Goal: Task Accomplishment & Management: Manage account settings

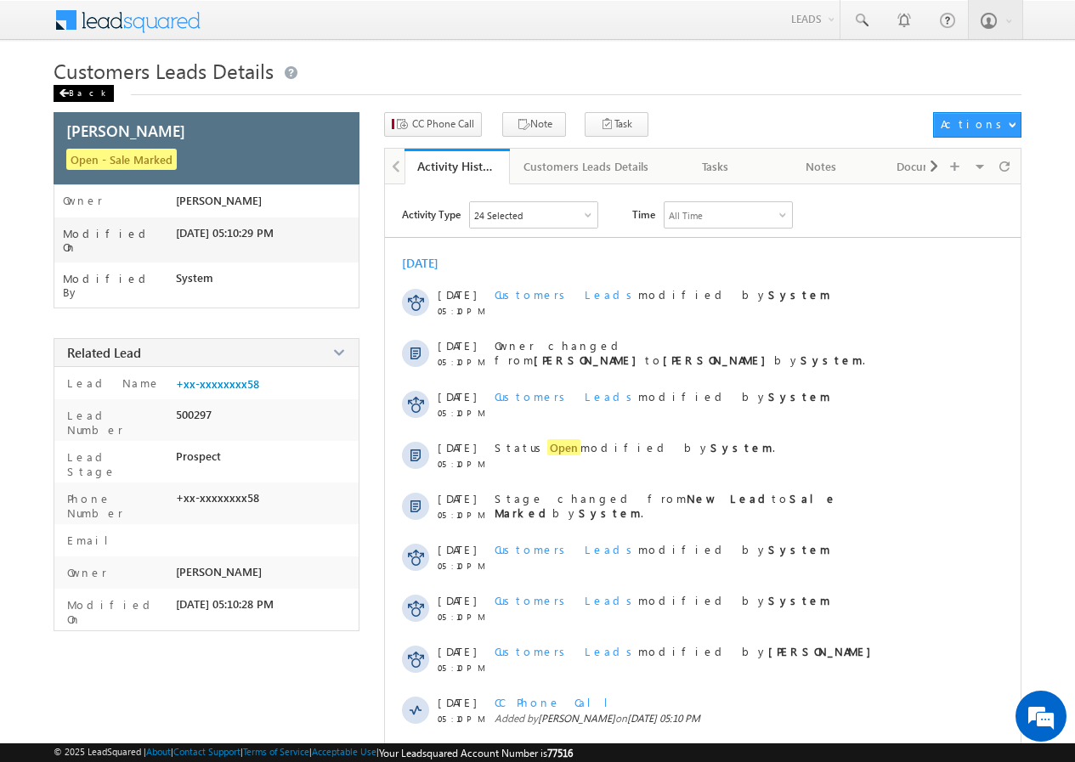
click at [75, 94] on div "Back" at bounding box center [84, 93] width 60 height 17
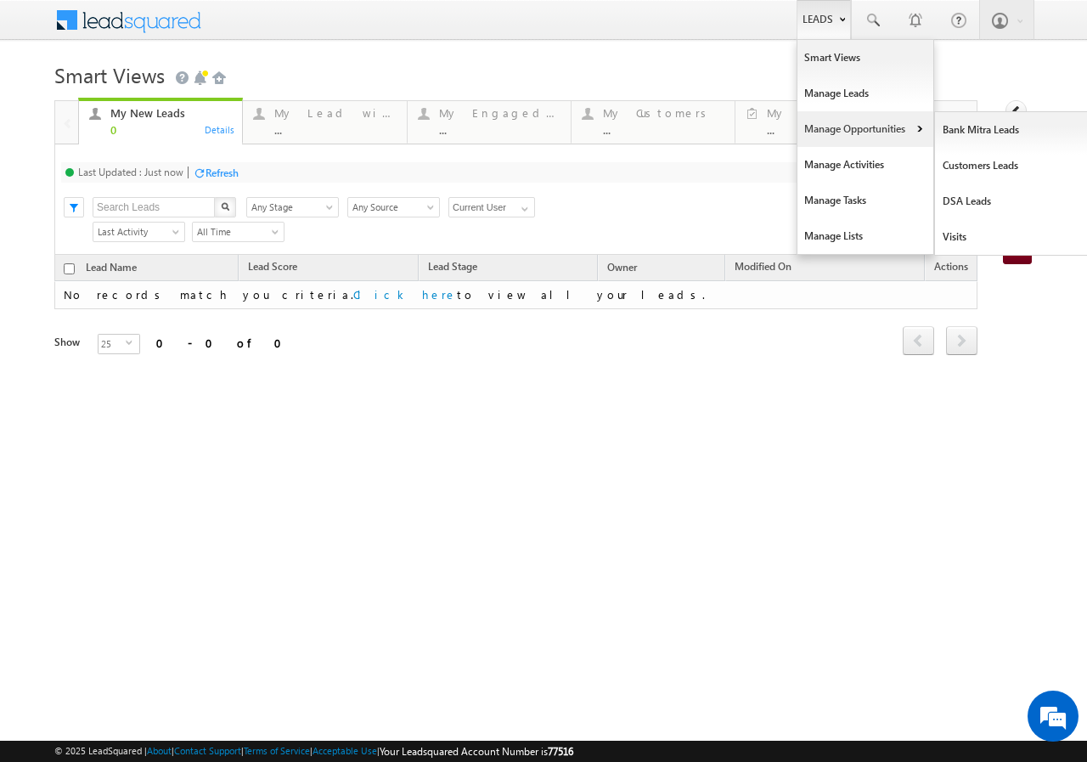
click at [850, 127] on link "Manage Opportunities" at bounding box center [866, 129] width 136 height 36
click at [989, 165] on link "Customers Leads" at bounding box center [1012, 166] width 155 height 36
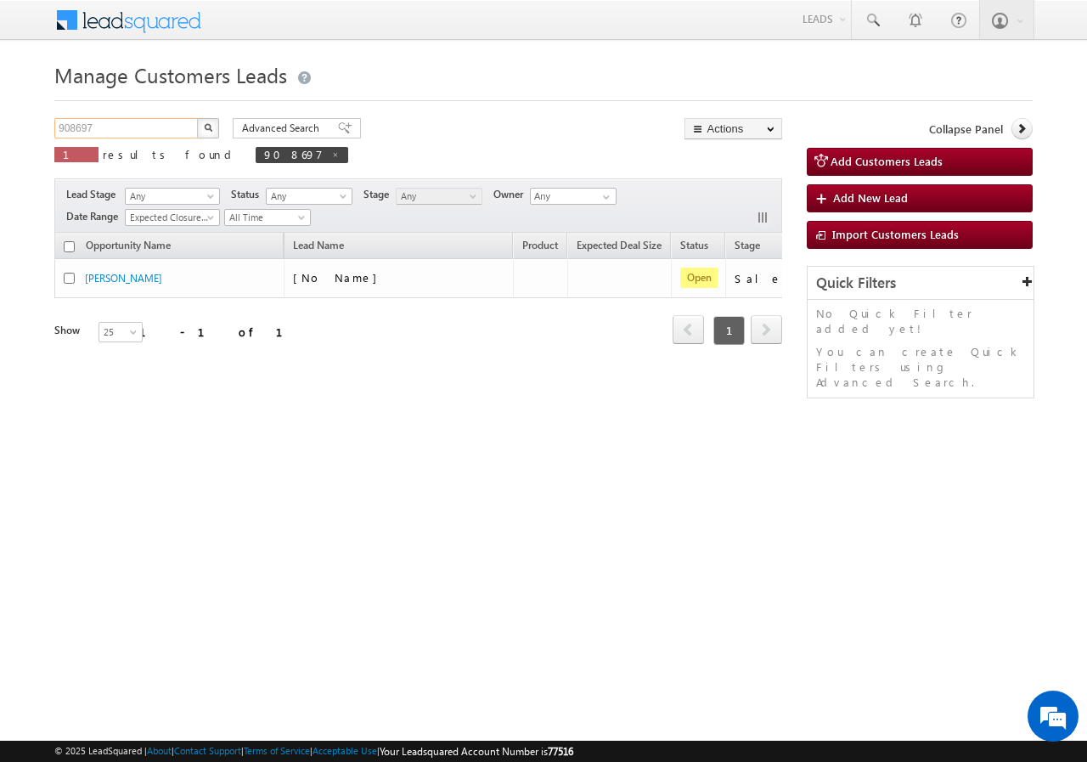
click at [125, 132] on input "908697" at bounding box center [126, 128] width 145 height 20
type input "904521"
click at [197, 118] on button "button" at bounding box center [208, 128] width 22 height 20
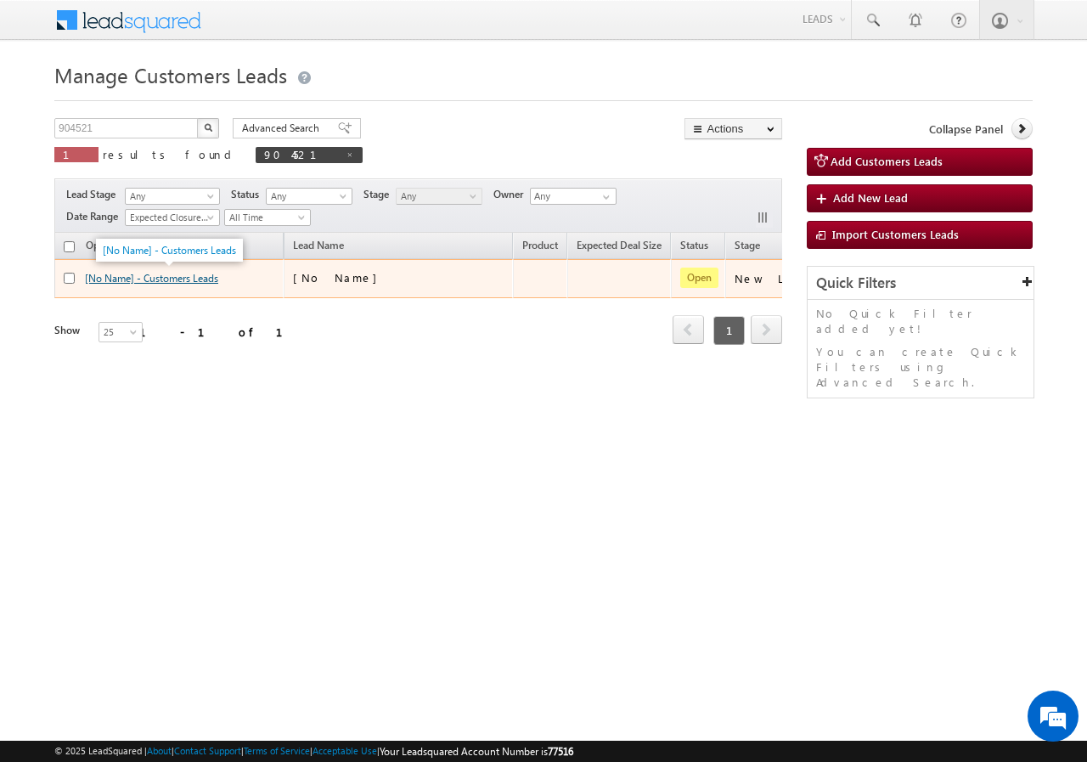
click at [171, 279] on link "[No Name] - Customers Leads" at bounding box center [151, 278] width 133 height 13
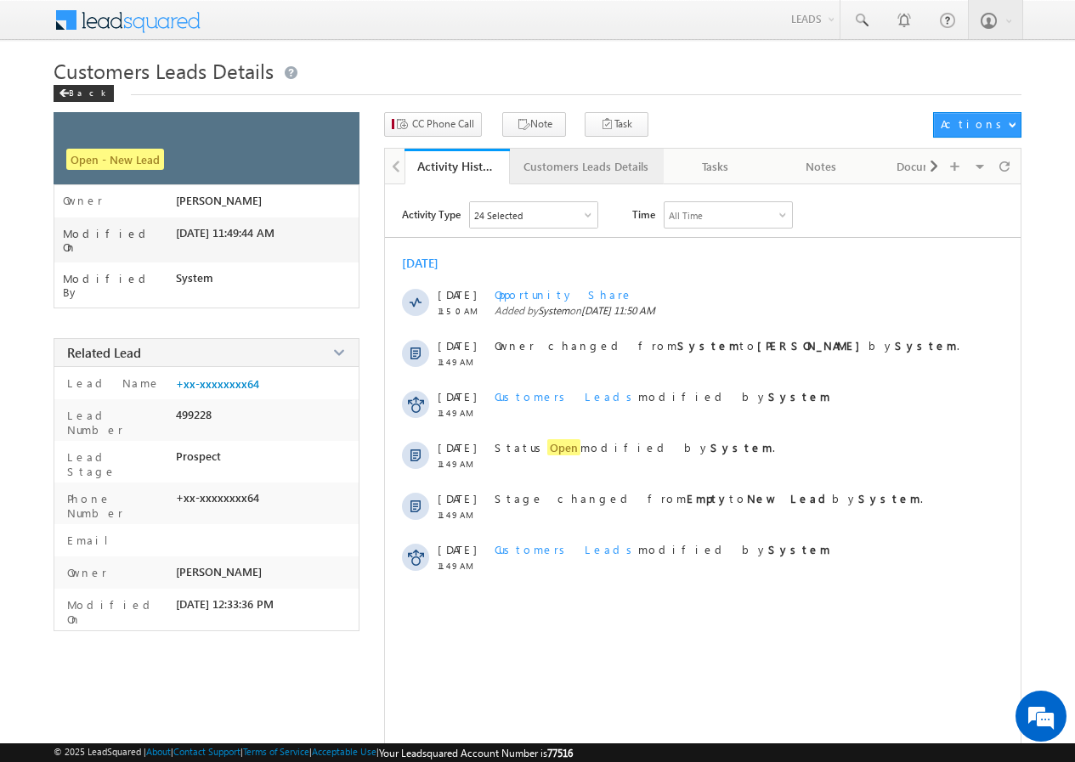
click at [558, 161] on div "Customers Leads Details" at bounding box center [585, 166] width 125 height 20
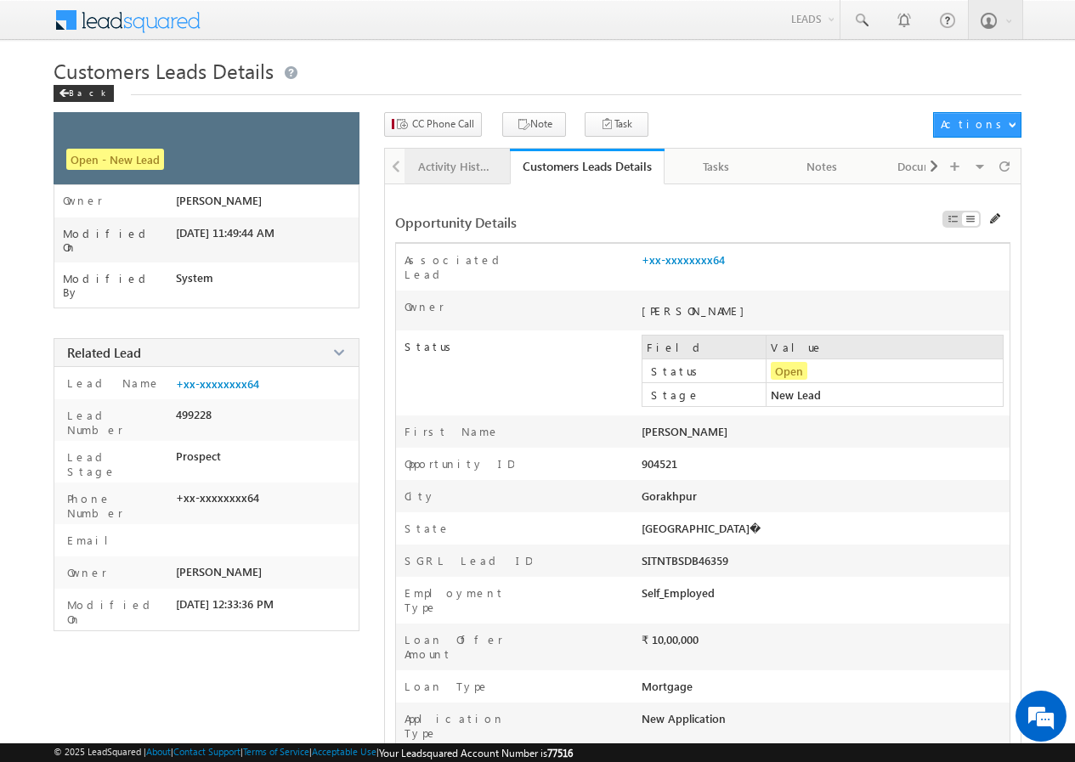
click at [459, 167] on div "Activity History" at bounding box center [456, 166] width 76 height 20
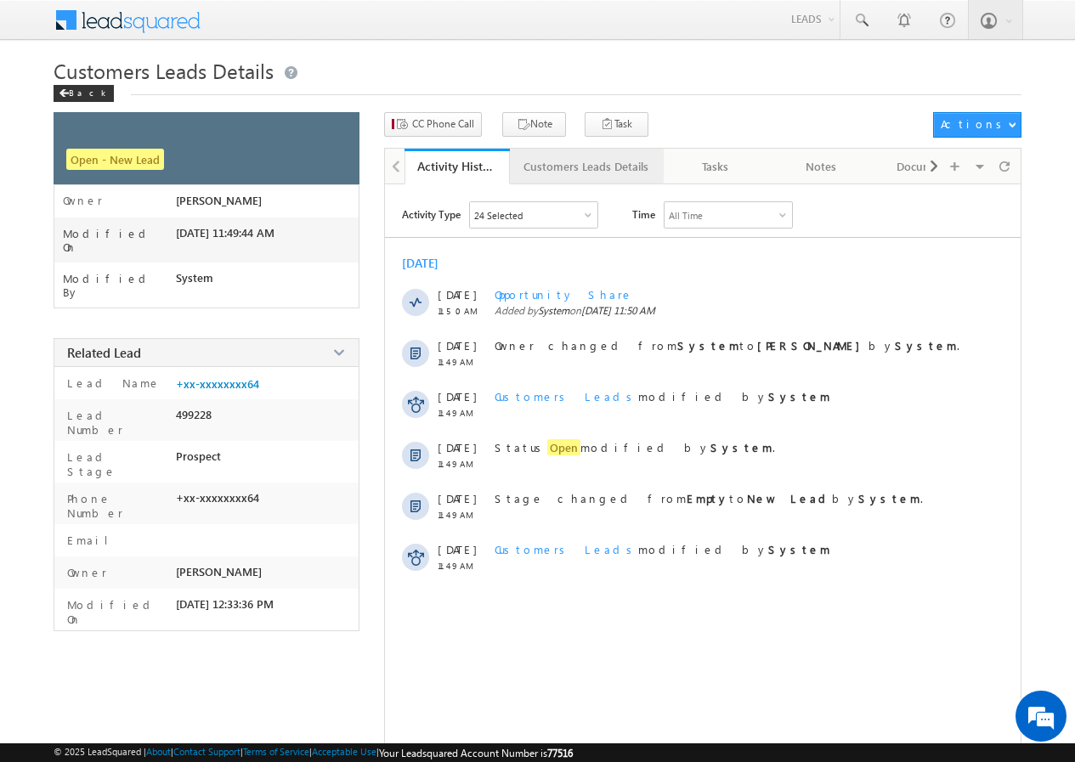
click at [569, 172] on div "Customers Leads Details" at bounding box center [585, 166] width 125 height 20
click at [73, 93] on div "Back" at bounding box center [84, 93] width 60 height 17
